Goal: Task Accomplishment & Management: Manage account settings

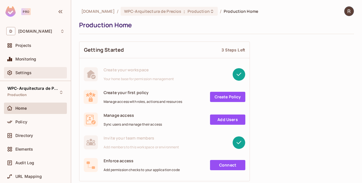
click at [26, 74] on span "Settings" at bounding box center [23, 73] width 16 height 5
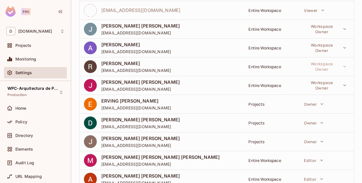
scroll to position [236, 0]
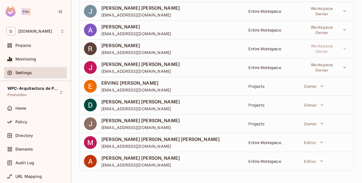
click at [161, 159] on div "[PERSON_NAME] [PERSON_NAME] [EMAIL_ADDRESS][DOMAIN_NAME]" at bounding box center [161, 161] width 155 height 13
click at [320, 161] on icon "button" at bounding box center [321, 162] width 3 height 2
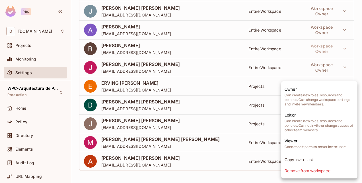
click at [211, 180] on div at bounding box center [181, 91] width 362 height 183
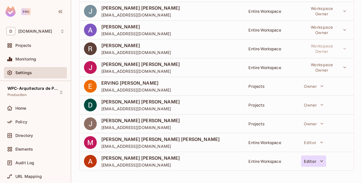
click at [319, 162] on icon "button" at bounding box center [322, 162] width 6 height 6
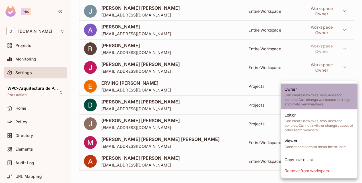
click at [336, 103] on span "Can create new roles, resources and policies. Can change workspace settings and…" at bounding box center [319, 100] width 69 height 14
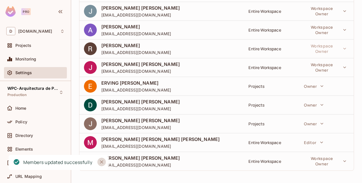
click at [103, 162] on icon "Close" at bounding box center [102, 162] width 6 height 6
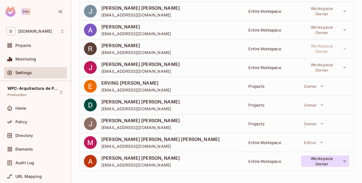
click at [342, 162] on icon "button" at bounding box center [345, 162] width 6 height 6
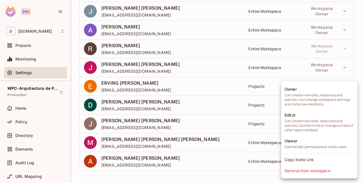
click at [251, 183] on html "Pro D [DOMAIN_NAME] Projects Monitoring Settings WPC-Arquitectura de Precios Pr…" at bounding box center [181, 91] width 362 height 183
drag, startPoint x: 69, startPoint y: 116, endPoint x: 69, endPoint y: 138, distance: 22.2
click at [72, 141] on div at bounding box center [181, 91] width 362 height 183
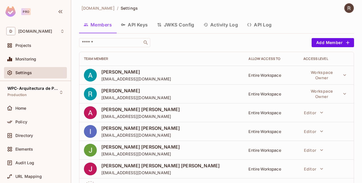
scroll to position [1, 0]
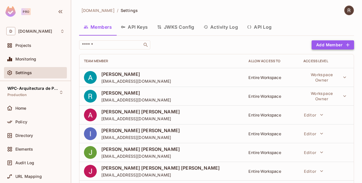
click at [336, 46] on button "Add Member" at bounding box center [333, 44] width 42 height 9
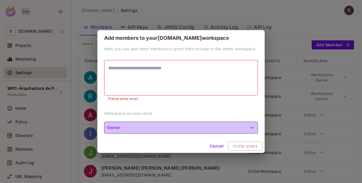
click at [230, 123] on button "Owner" at bounding box center [181, 128] width 154 height 12
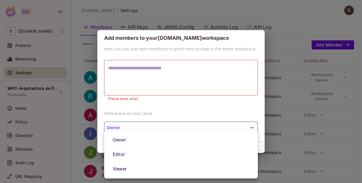
click at [196, 111] on div at bounding box center [181, 91] width 362 height 183
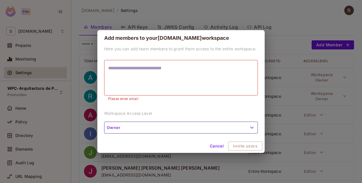
click at [219, 147] on button "Cancel" at bounding box center [217, 146] width 19 height 9
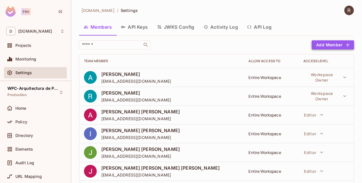
click at [330, 41] on button "Add Member" at bounding box center [333, 44] width 42 height 9
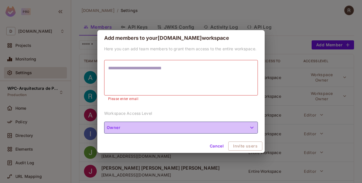
click at [244, 126] on button "Owner" at bounding box center [181, 128] width 154 height 12
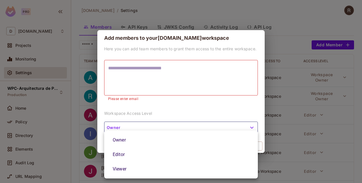
click at [251, 51] on div at bounding box center [181, 91] width 362 height 183
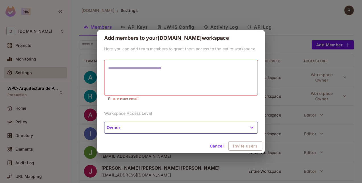
click at [222, 146] on button "Cancel" at bounding box center [217, 146] width 19 height 9
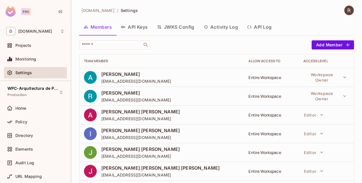
click at [33, 75] on div "Settings" at bounding box center [39, 73] width 49 height 5
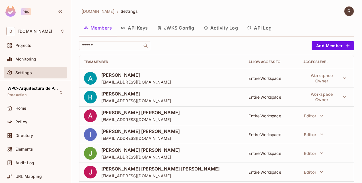
click at [144, 27] on button "API Keys" at bounding box center [134, 28] width 36 height 14
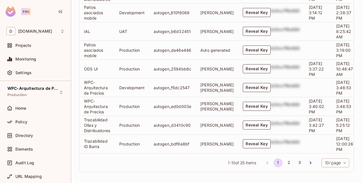
scroll to position [243, 0]
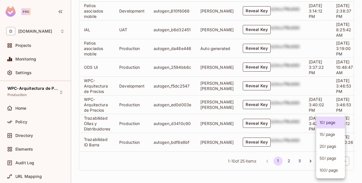
click at [339, 161] on body "Pro D [DOMAIN_NAME] Projects Monitoring Settings WPC-Arquitectura de Precios Pr…" at bounding box center [181, 91] width 362 height 183
click at [329, 171] on li "100 / page" at bounding box center [330, 171] width 29 height 12
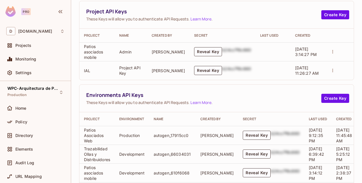
scroll to position [61, 0]
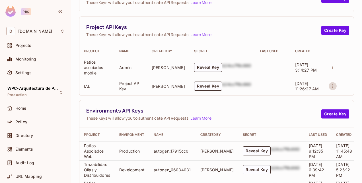
click at [332, 86] on icon "actions" at bounding box center [332, 86] width 1 height 3
click at [216, 33] on div at bounding box center [181, 91] width 362 height 183
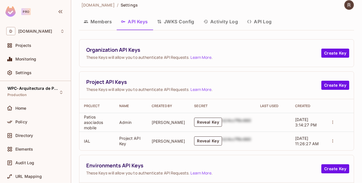
scroll to position [4, 0]
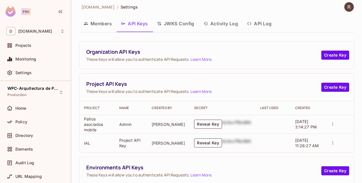
click at [189, 25] on button "JWKS Config" at bounding box center [176, 24] width 46 height 14
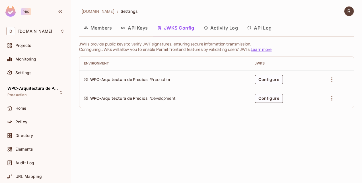
click at [222, 29] on button "Activity Log" at bounding box center [221, 28] width 44 height 14
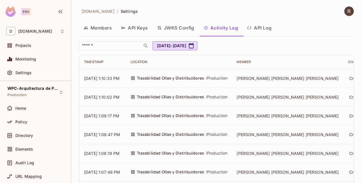
click at [264, 29] on button "API Log" at bounding box center [260, 28] width 34 height 14
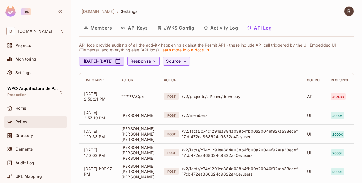
click at [31, 122] on div "Policy" at bounding box center [39, 122] width 49 height 5
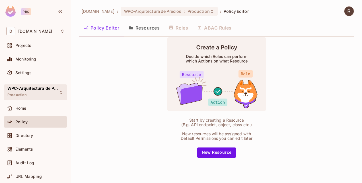
click at [26, 93] on div "WPC-Arquitectura de Precios Production" at bounding box center [31, 92] width 49 height 12
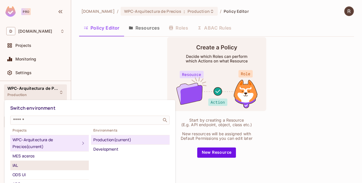
click at [25, 164] on div "IAL" at bounding box center [50, 165] width 74 height 7
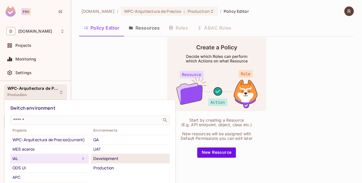
click at [108, 158] on div "Development" at bounding box center [130, 158] width 74 height 7
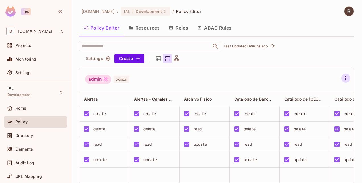
click at [343, 79] on icon "button" at bounding box center [346, 78] width 7 height 7
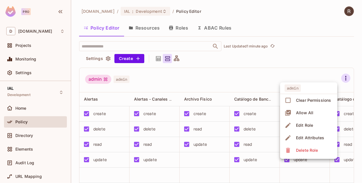
click at [323, 63] on div at bounding box center [181, 91] width 362 height 183
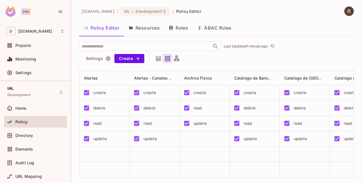
scroll to position [28, 0]
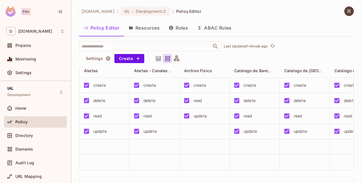
click at [101, 60] on button "Settings" at bounding box center [98, 58] width 28 height 9
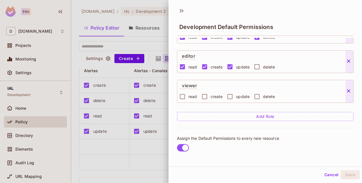
scroll to position [72, 0]
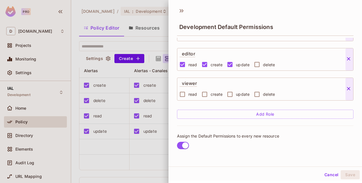
click at [162, 31] on div at bounding box center [181, 91] width 362 height 183
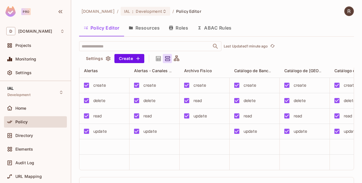
click at [150, 26] on button "Resources" at bounding box center [144, 28] width 40 height 14
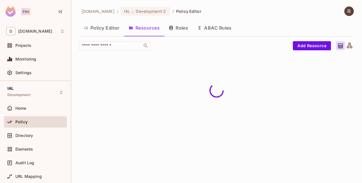
click at [182, 29] on button "Roles" at bounding box center [178, 28] width 28 height 14
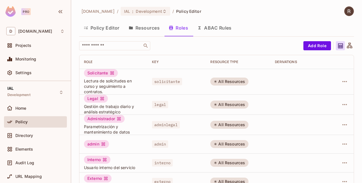
click at [211, 28] on button "ABAC Rules" at bounding box center [215, 28] width 44 height 14
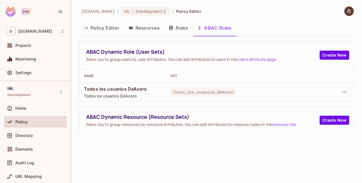
click at [113, 26] on button "Policy Editor" at bounding box center [101, 28] width 45 height 14
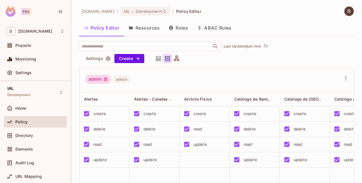
click at [29, 122] on div "Policy" at bounding box center [39, 122] width 49 height 5
click at [102, 57] on button "Settings" at bounding box center [98, 58] width 28 height 9
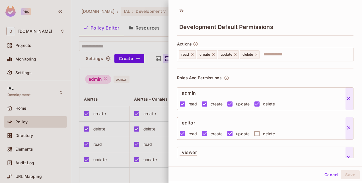
click at [323, 175] on button "Cancel" at bounding box center [331, 175] width 19 height 9
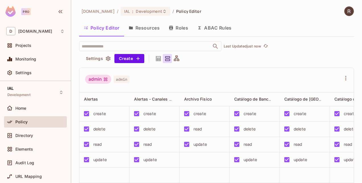
click at [152, 28] on button "Resources" at bounding box center [144, 28] width 40 height 14
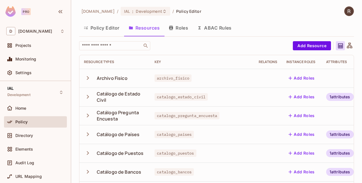
click at [184, 27] on button "Roles" at bounding box center [178, 28] width 28 height 14
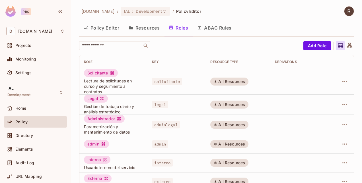
click at [215, 27] on button "ABAC Rules" at bounding box center [215, 28] width 44 height 14
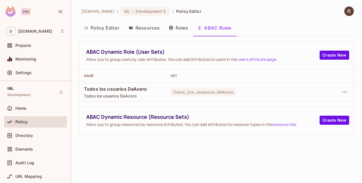
click at [34, 120] on div "Policy" at bounding box center [39, 122] width 49 height 5
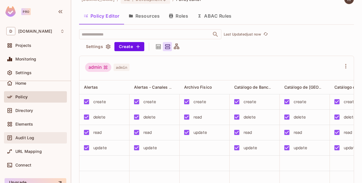
scroll to position [50, 0]
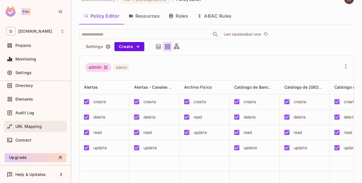
click at [34, 128] on span "URL Mapping" at bounding box center [28, 126] width 26 height 5
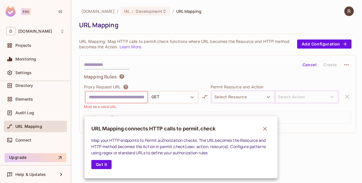
click at [29, 85] on div at bounding box center [181, 91] width 362 height 183
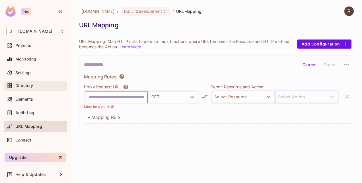
click at [23, 85] on span "Directory" at bounding box center [24, 85] width 18 height 5
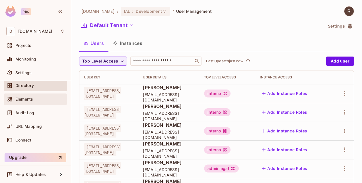
click at [21, 99] on span "Elements" at bounding box center [24, 99] width 18 height 5
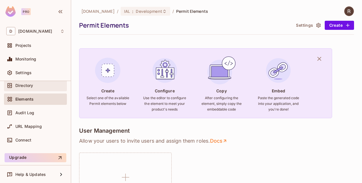
click at [23, 89] on div "Directory" at bounding box center [35, 85] width 63 height 11
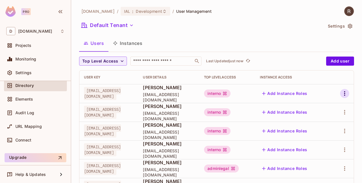
click at [341, 94] on icon "button" at bounding box center [344, 93] width 7 height 7
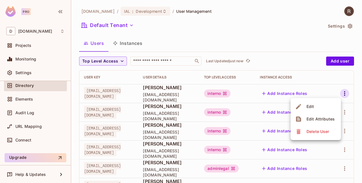
click at [320, 106] on li "Edit" at bounding box center [316, 107] width 50 height 13
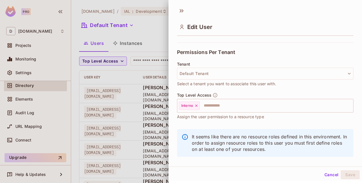
scroll to position [124, 0]
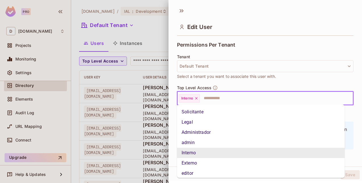
click at [280, 100] on input "text" at bounding box center [271, 98] width 142 height 11
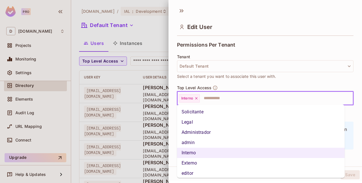
click at [202, 132] on li "Administrador" at bounding box center [261, 133] width 168 height 10
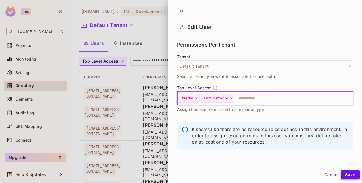
click at [351, 173] on button "Save" at bounding box center [350, 175] width 19 height 9
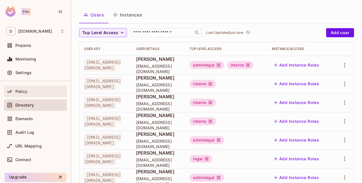
scroll to position [22, 0]
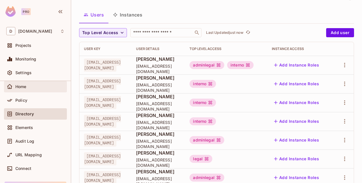
click at [25, 88] on span "Home" at bounding box center [20, 87] width 11 height 5
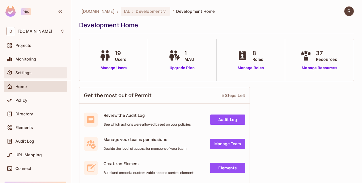
click at [22, 74] on span "Settings" at bounding box center [23, 73] width 16 height 5
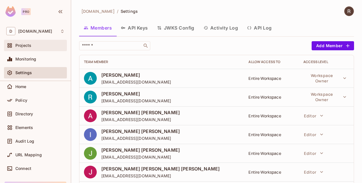
click at [22, 46] on span "Projects" at bounding box center [23, 45] width 16 height 5
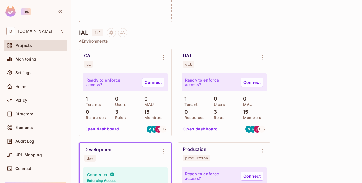
scroll to position [462, 0]
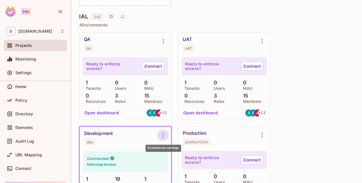
click at [164, 136] on icon "Environment settings" at bounding box center [163, 135] width 7 height 7
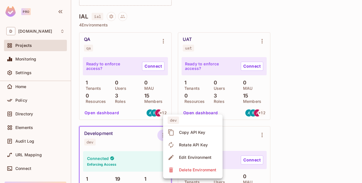
click at [320, 124] on div at bounding box center [181, 91] width 362 height 183
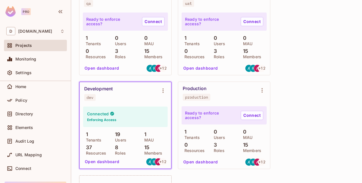
scroll to position [519, 0]
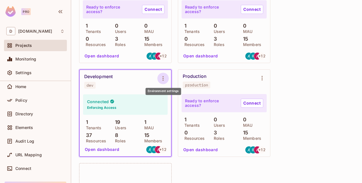
click at [162, 79] on icon "Environment settings" at bounding box center [163, 78] width 7 height 7
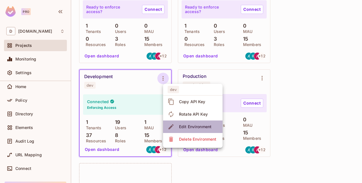
click at [186, 128] on div "Edit Environment" at bounding box center [195, 127] width 32 height 6
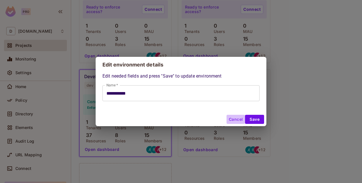
click at [233, 121] on button "Cancel" at bounding box center [236, 119] width 19 height 9
type input "**********"
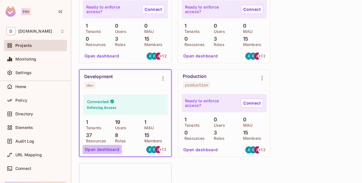
click at [104, 151] on button "Open dashboard" at bounding box center [102, 149] width 39 height 9
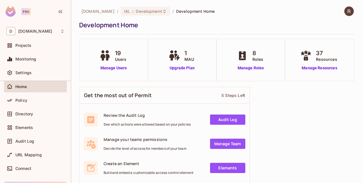
click at [28, 87] on div "Home" at bounding box center [39, 87] width 49 height 5
click at [29, 73] on span "Settings" at bounding box center [23, 73] width 16 height 5
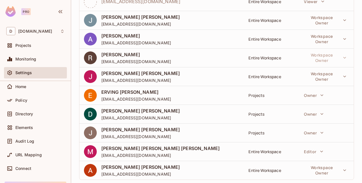
scroll to position [236, 0]
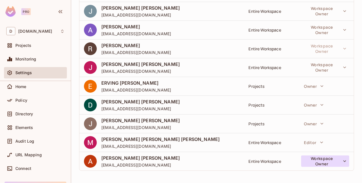
click at [336, 161] on button "Workspace Owner" at bounding box center [325, 161] width 48 height 11
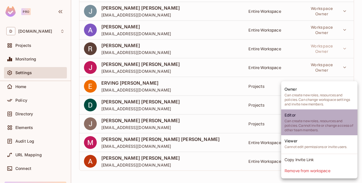
click at [303, 119] on span "Can create new roles, resources and policies. Cannot invite or change access of…" at bounding box center [319, 126] width 69 height 14
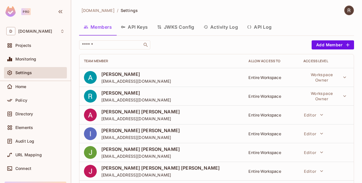
scroll to position [0, 0]
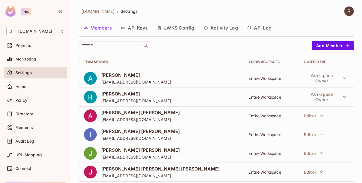
click at [346, 12] on img at bounding box center [349, 11] width 9 height 9
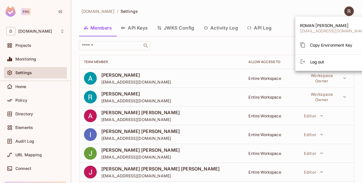
click at [324, 62] on span "Log out" at bounding box center [317, 61] width 14 height 5
